Goal: Information Seeking & Learning: Learn about a topic

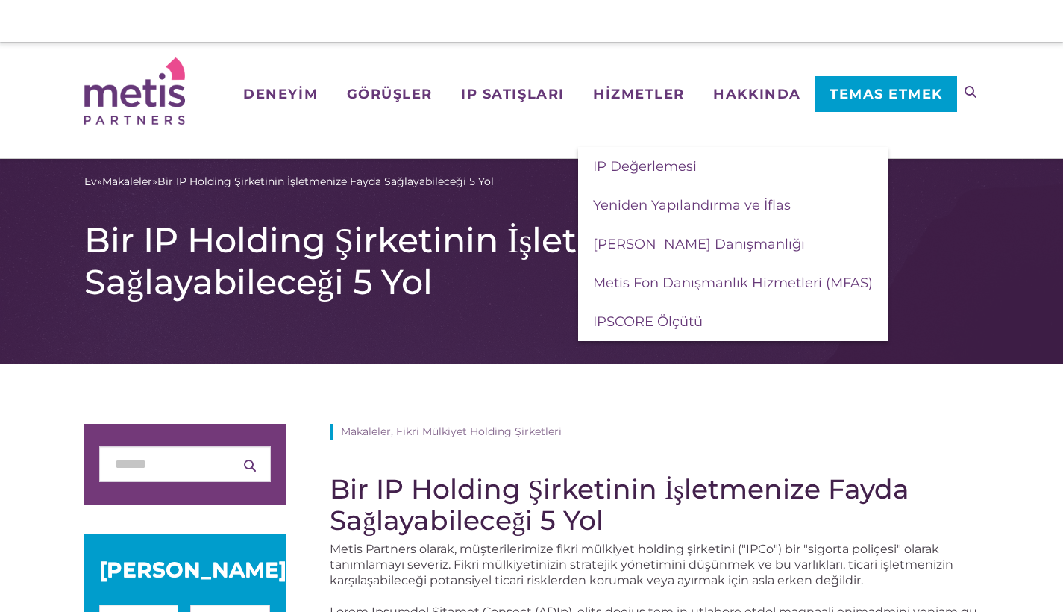
click at [379, 287] on font "Bir IP Holding Şirketinin İşletmenize Fayda Sağlayabileceği 5 Yol" at bounding box center [451, 261] width 735 height 84
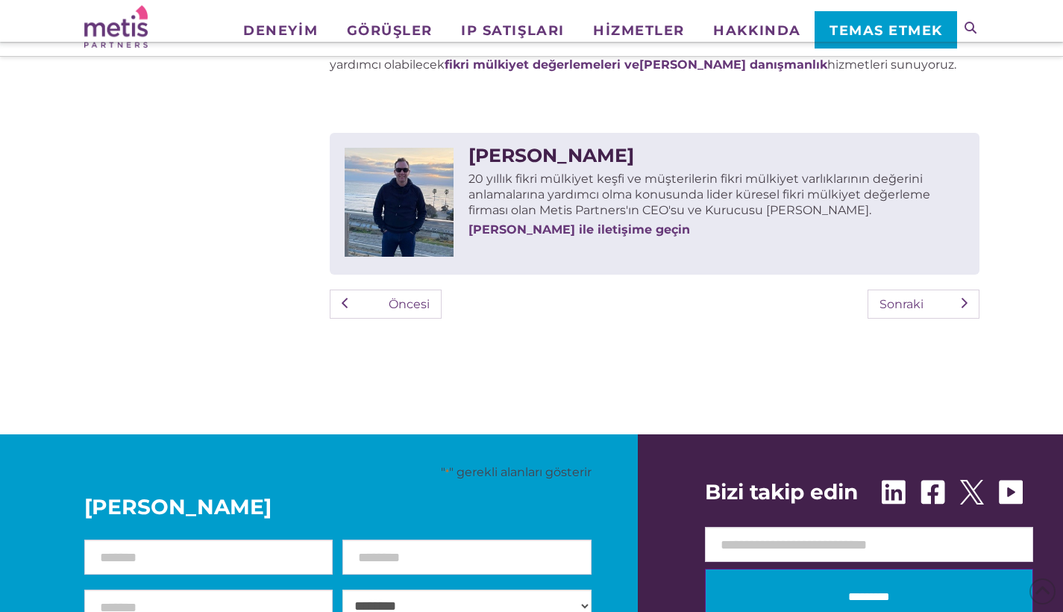
scroll to position [2646, 0]
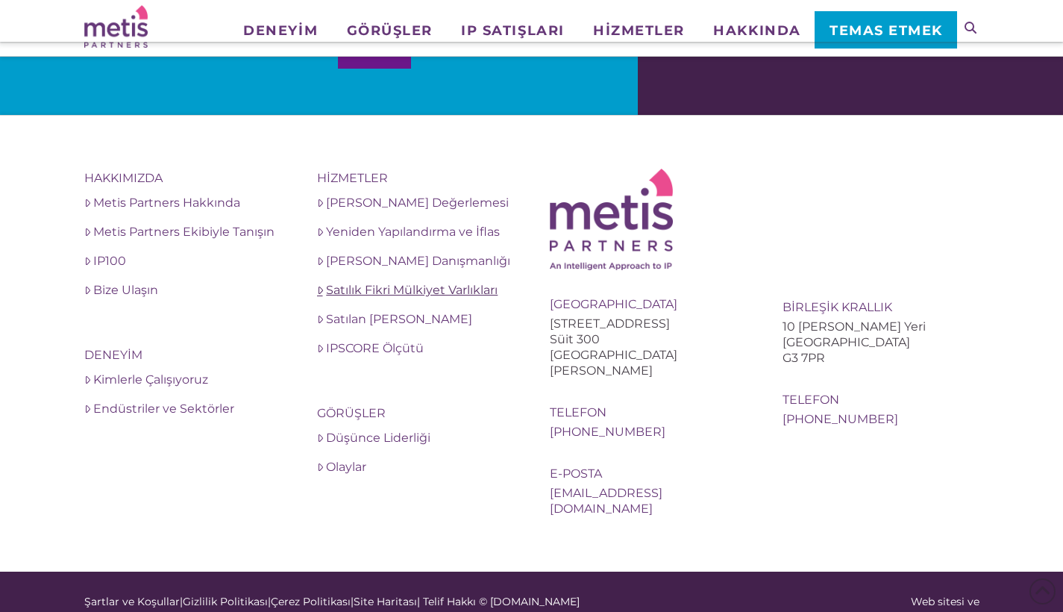
drag, startPoint x: 664, startPoint y: 339, endPoint x: 430, endPoint y: 270, distance: 243.3
click at [568, 296] on div "[GEOGRAPHIC_DATA] [STREET_ADDRESS] Süit 300 [GEOGRAPHIC_DATA][PERSON_NAME]" at bounding box center [648, 337] width 197 height 82
click at [0, 317] on footer "Hakkımızda Metis Partners Hakkında Metis Partners Ekibiyle Tanışın IP100 Bize U…" at bounding box center [531, 343] width 1063 height 456
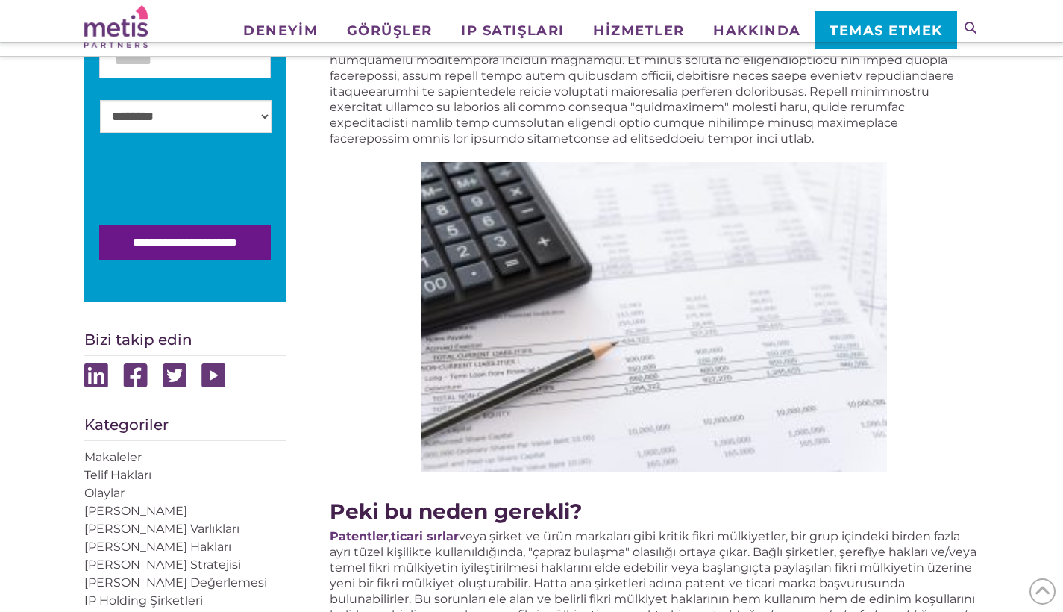
scroll to position [198, 0]
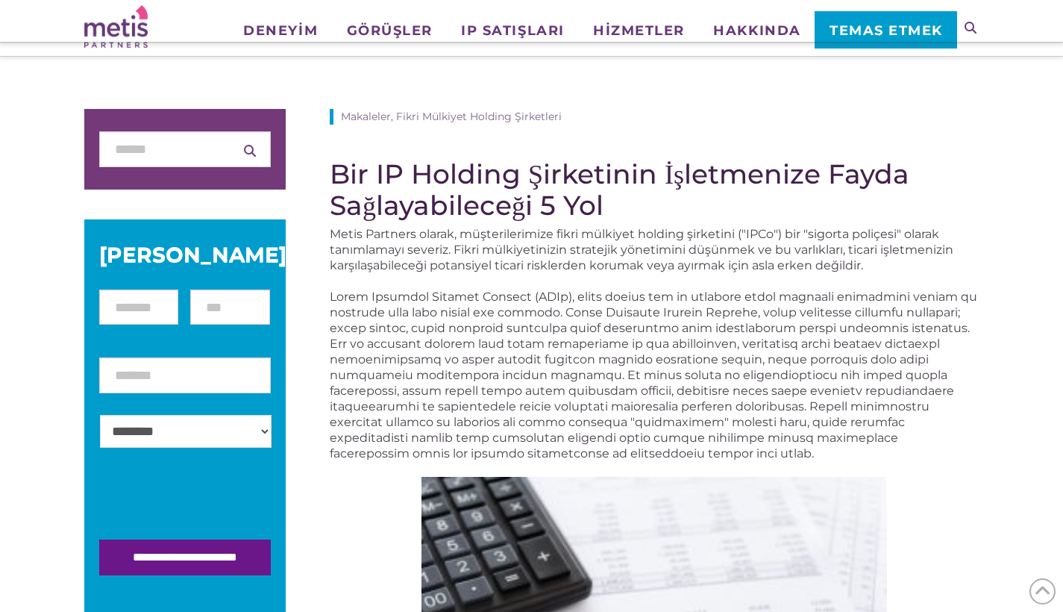
click at [472, 231] on font "Metis Partners olarak, müşterilerimize fikri mülkiyet holding şirketini ("IPCo"…" at bounding box center [641, 249] width 623 height 45
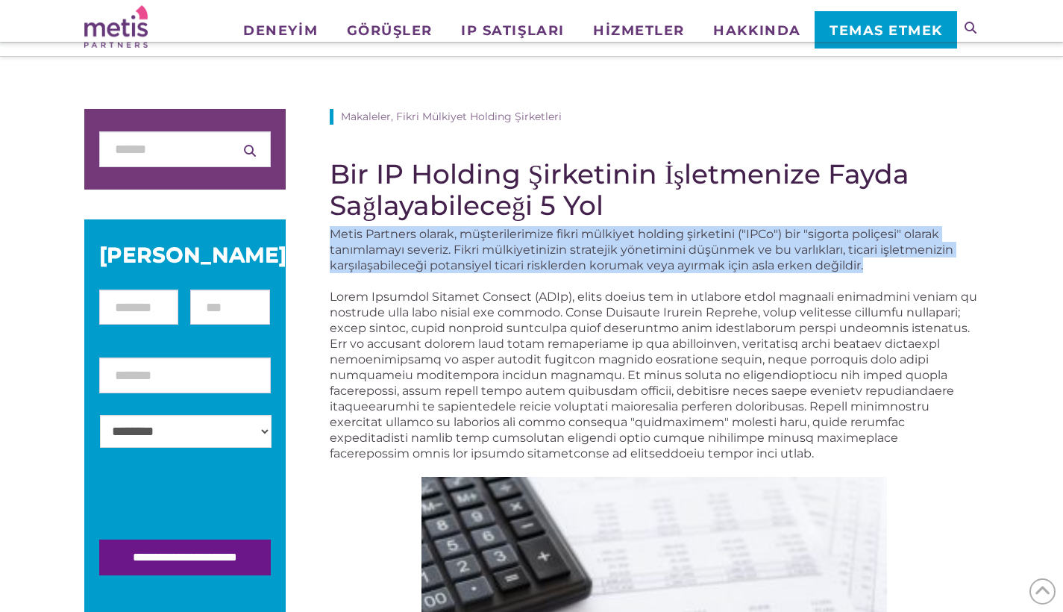
click at [472, 231] on font "Metis Partners olarak, müşterilerimize fikri mülkiyet holding şirketini ("IPCo"…" at bounding box center [641, 249] width 623 height 45
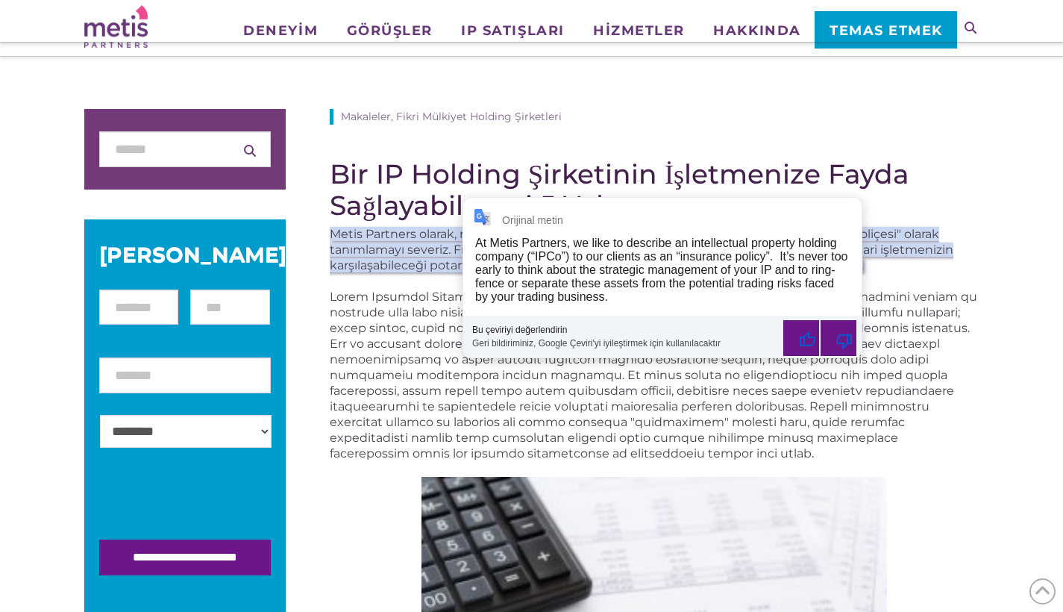
click at [516, 238] on div "At Metis Partners, we like to describe an intellectual property holding company…" at bounding box center [661, 269] width 372 height 66
click at [433, 236] on font "Metis Partners olarak, müşterilerimize fikri mülkiyet holding şirketini ("IPCo"…" at bounding box center [641, 249] width 623 height 45
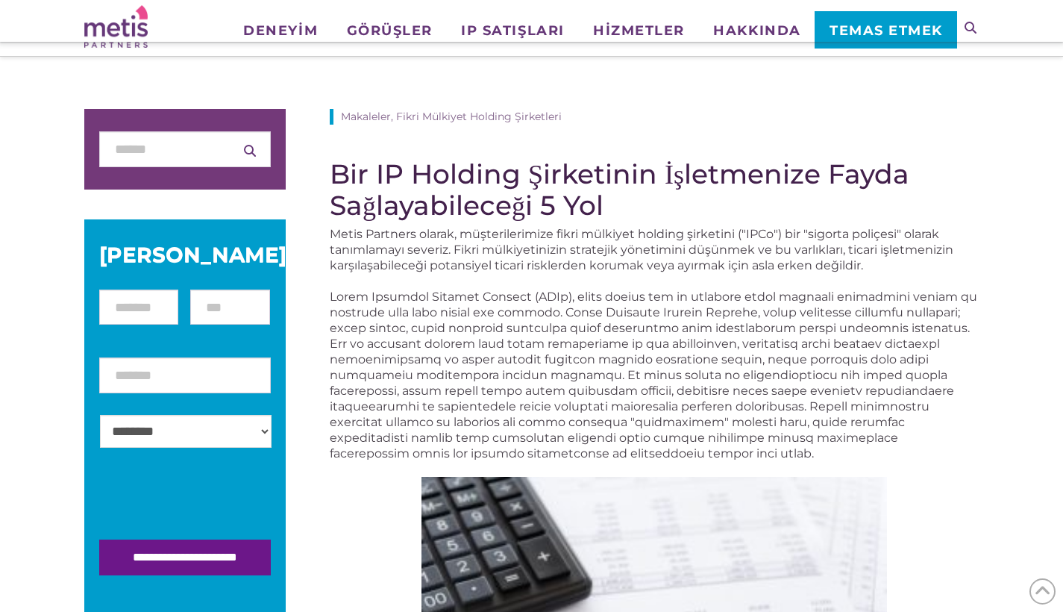
click at [474, 240] on font "Metis Partners olarak, müşterilerimize fikri mülkiyet holding şirketini ("IPCo"…" at bounding box center [641, 249] width 623 height 45
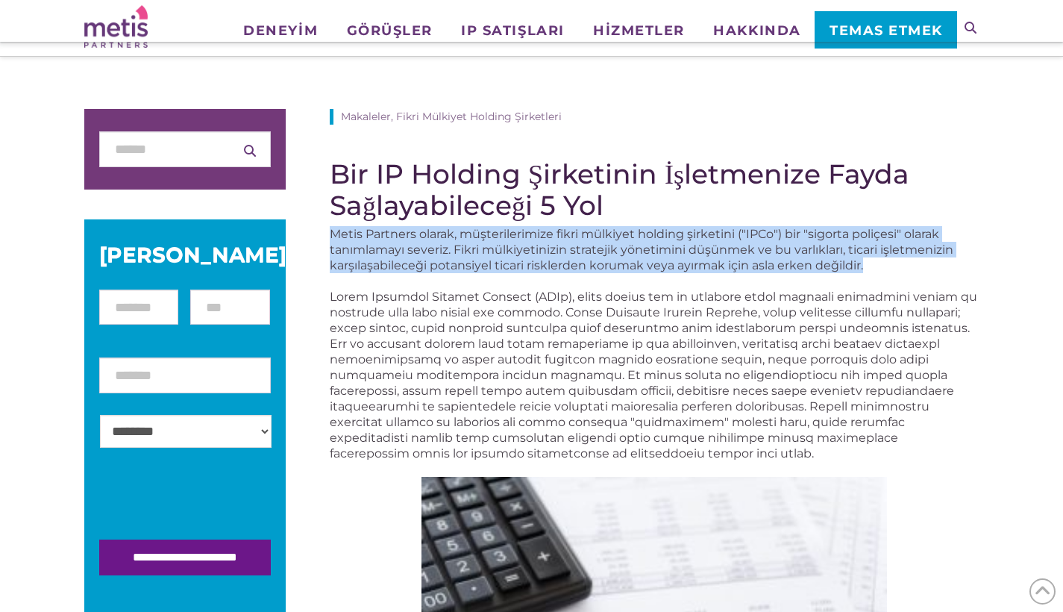
click at [474, 240] on font "Metis Partners olarak, müşterilerimize fikri mülkiyet holding şirketini ("IPCo"…" at bounding box center [641, 249] width 623 height 45
click at [461, 271] on font "Metis Partners olarak, müşterilerimize fikri mülkiyet holding şirketini ("IPCo"…" at bounding box center [641, 249] width 623 height 45
click at [761, 260] on font "Metis Partners olarak, müşterilerimize fikri mülkiyet holding şirketini ("IPCo"…" at bounding box center [641, 249] width 623 height 45
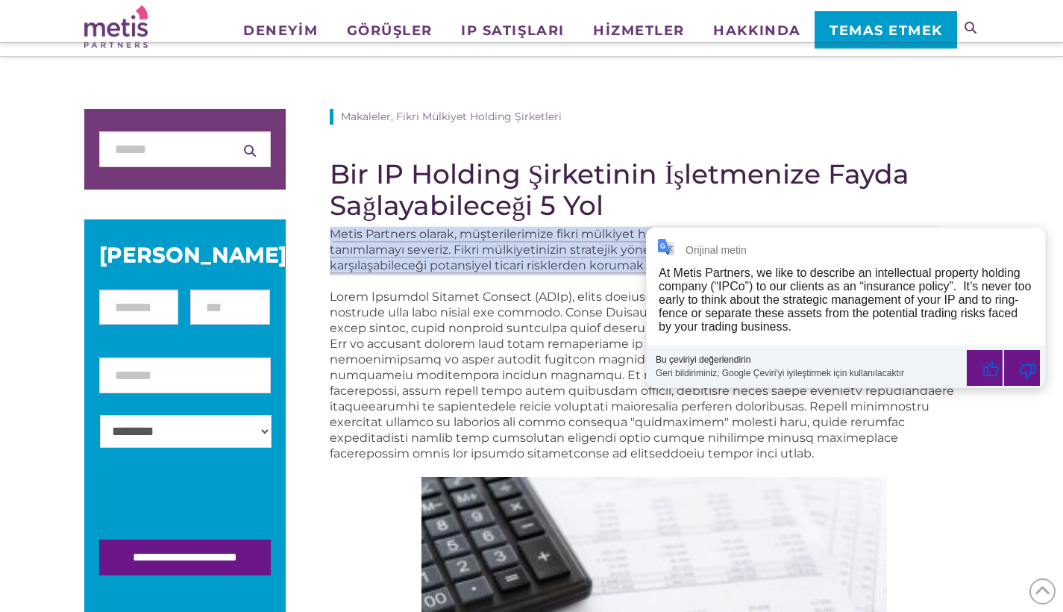
click at [856, 260] on div "**********" at bounding box center [846, 307] width 398 height 160
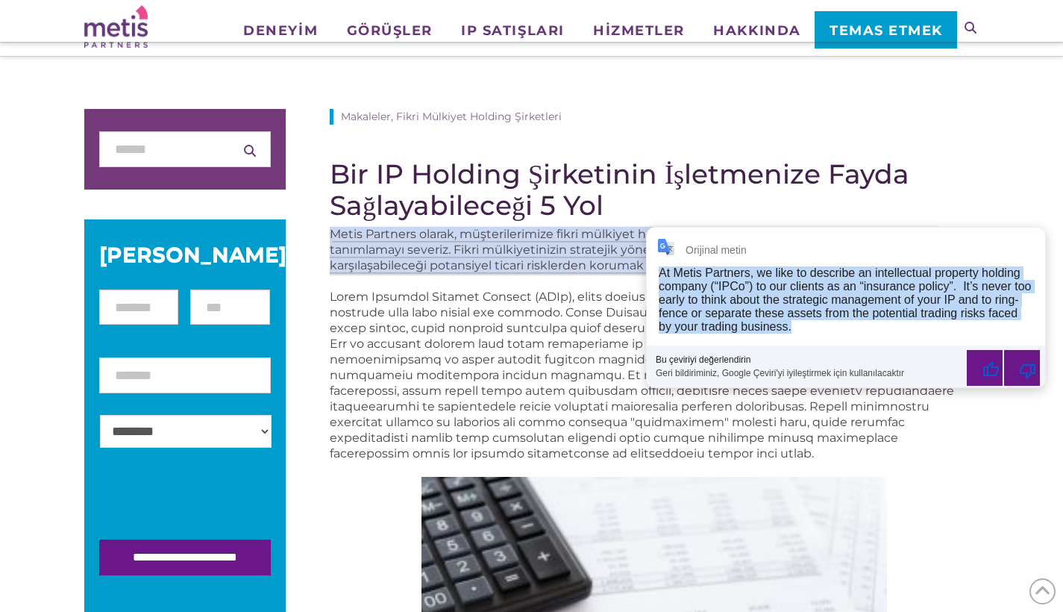
drag, startPoint x: 660, startPoint y: 269, endPoint x: 788, endPoint y: 338, distance: 144.8
click at [788, 338] on div "**********" at bounding box center [846, 307] width 398 height 160
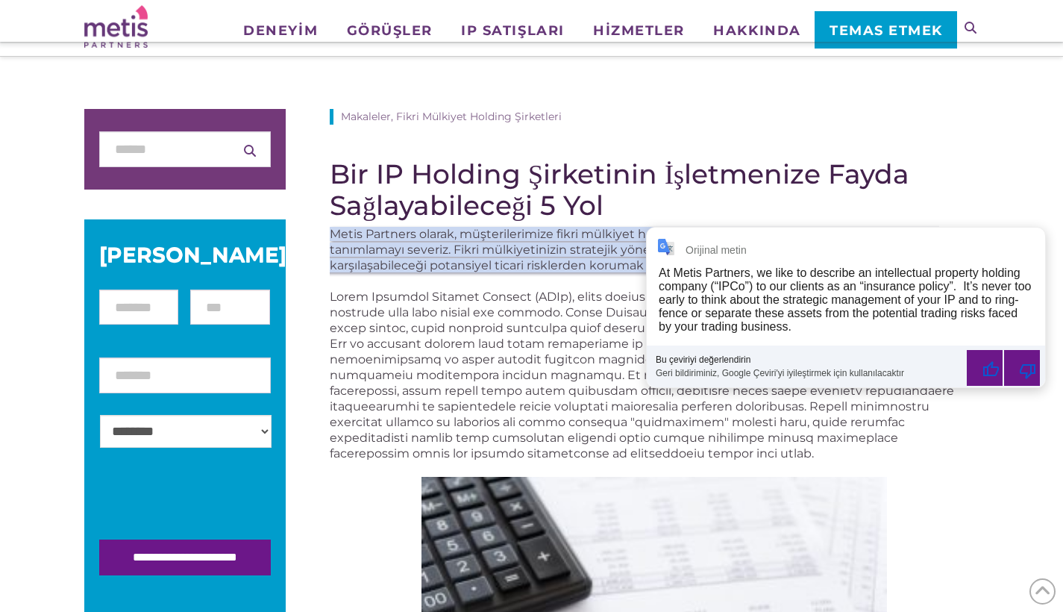
click at [539, 302] on font at bounding box center [653, 374] width 647 height 171
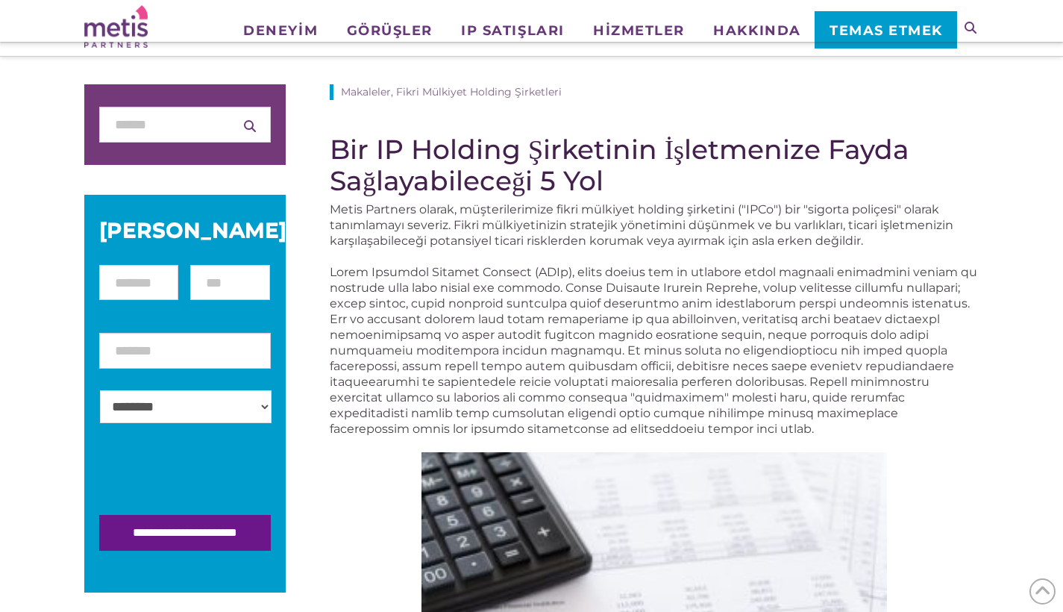
scroll to position [233, 0]
